Goal: Find specific page/section: Find specific page/section

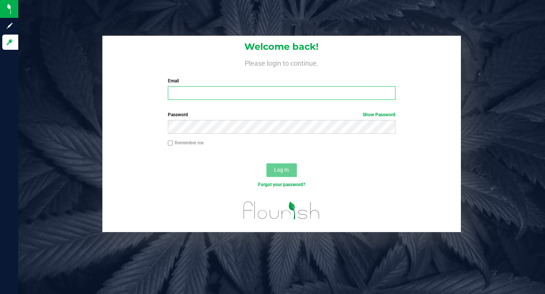
type input "[EMAIL_ADDRESS][DOMAIN_NAME]"
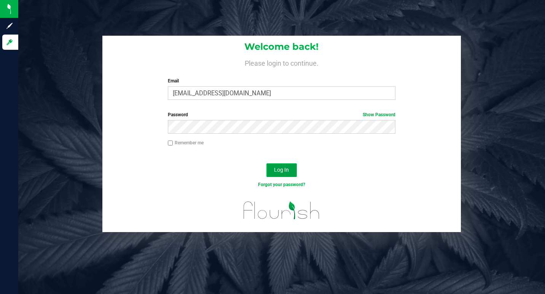
click at [271, 172] on button "Log In" at bounding box center [281, 171] width 30 height 14
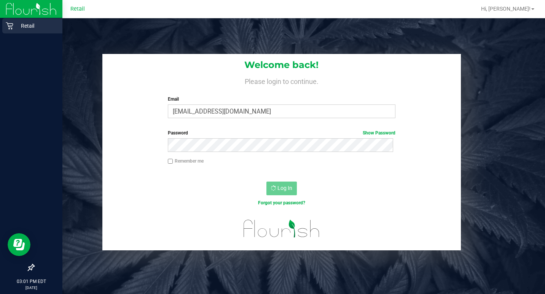
click at [8, 19] on div "Retail" at bounding box center [32, 25] width 60 height 15
click at [19, 31] on div "Retail" at bounding box center [32, 25] width 60 height 15
click at [35, 28] on p "Retail" at bounding box center [36, 25] width 46 height 9
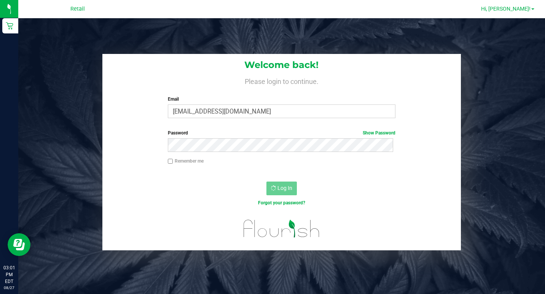
click at [509, 11] on span "Hi, [PERSON_NAME]!" at bounding box center [505, 9] width 49 height 6
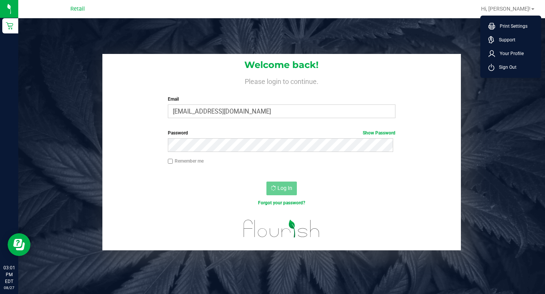
drag, startPoint x: 435, startPoint y: 10, endPoint x: 119, endPoint y: 8, distance: 316.1
click at [434, 10] on div at bounding box center [306, 9] width 340 height 15
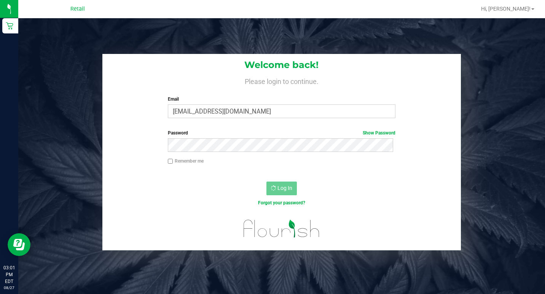
click at [65, 5] on div "Retail" at bounding box center [77, 9] width 111 height 12
click at [89, 10] on div "Retail" at bounding box center [77, 9] width 111 height 12
